Goal: Task Accomplishment & Management: Manage account settings

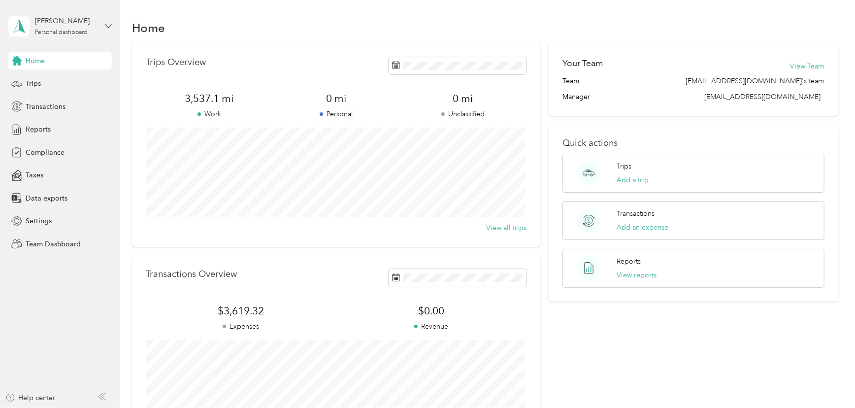
click at [107, 28] on icon at bounding box center [108, 26] width 7 height 7
click at [65, 84] on div "Team dashboard Personal dashboard Log out" at bounding box center [112, 101] width 194 height 62
click at [73, 27] on div "[PERSON_NAME] Personal dashboard" at bounding box center [66, 26] width 62 height 20
click at [63, 82] on div "Team dashboard" at bounding box center [112, 80] width 194 height 17
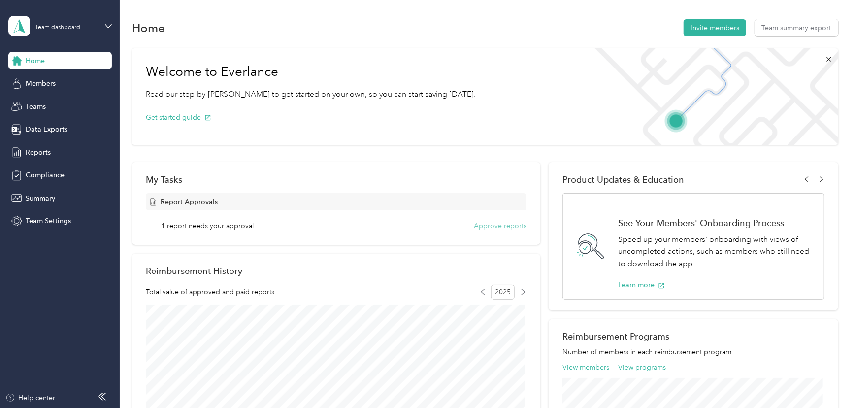
click at [503, 229] on button "Approve reports" at bounding box center [500, 226] width 53 height 10
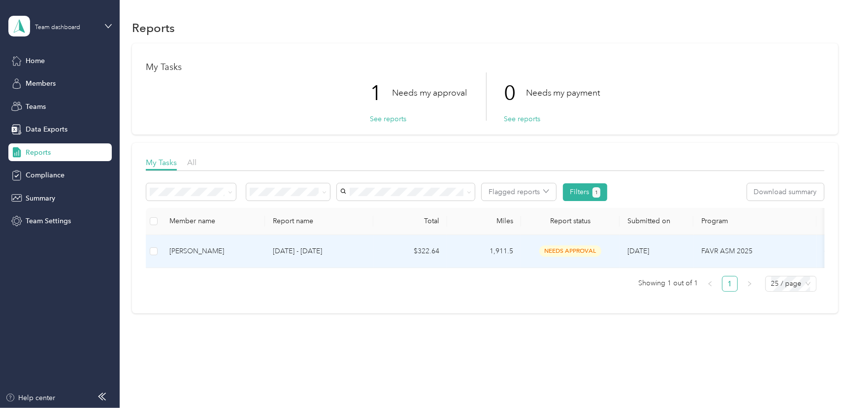
click at [506, 249] on td "1,911.5" at bounding box center [484, 251] width 74 height 33
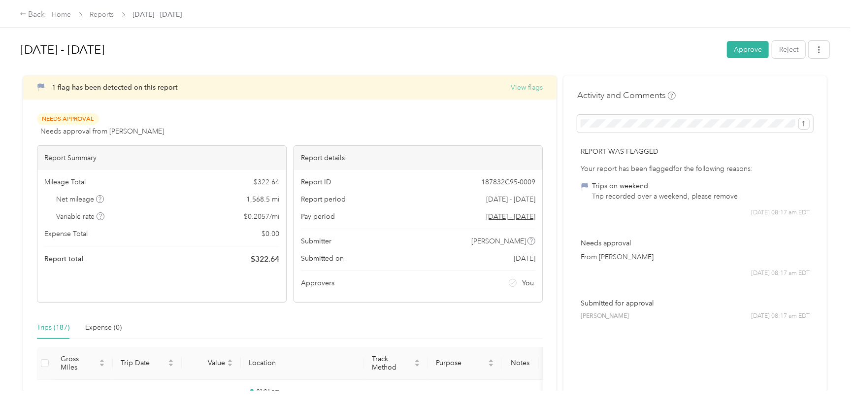
click at [522, 88] on button "View flags" at bounding box center [527, 87] width 32 height 10
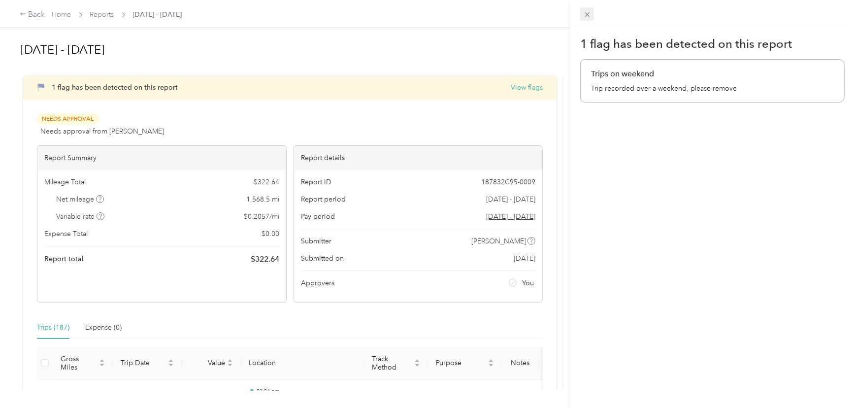
click at [588, 14] on icon at bounding box center [587, 14] width 5 height 5
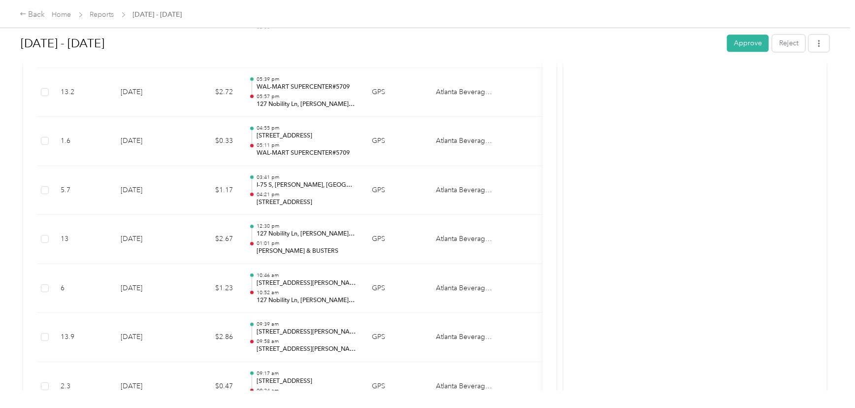
scroll to position [8643, 0]
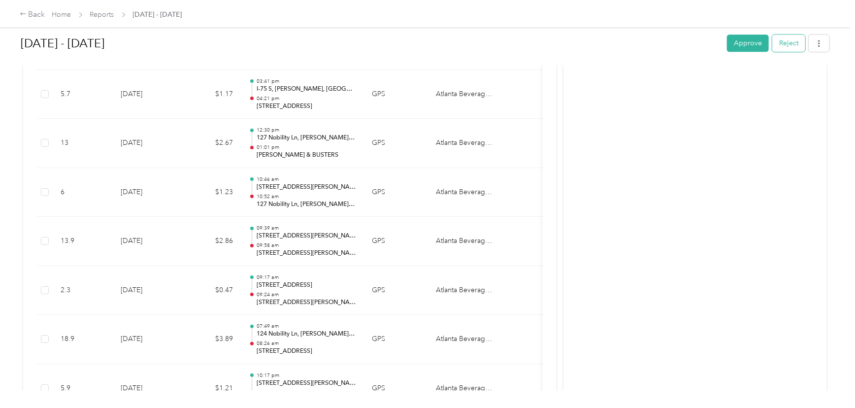
click at [785, 47] on button "Reject" at bounding box center [788, 42] width 33 height 17
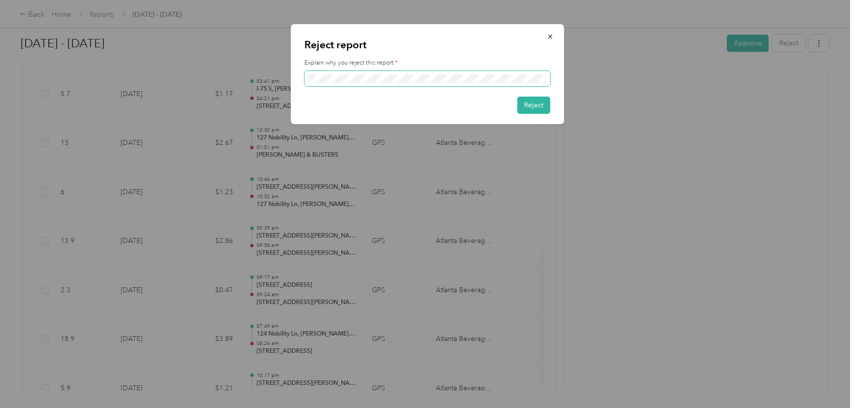
click at [495, 71] on span at bounding box center [428, 79] width 246 height 16
click at [538, 110] on button "Reject" at bounding box center [534, 105] width 33 height 17
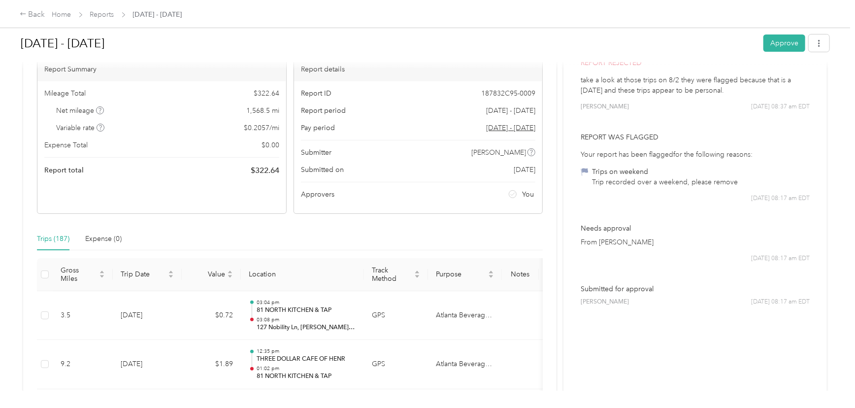
scroll to position [0, 0]
